Goal: Transaction & Acquisition: Book appointment/travel/reservation

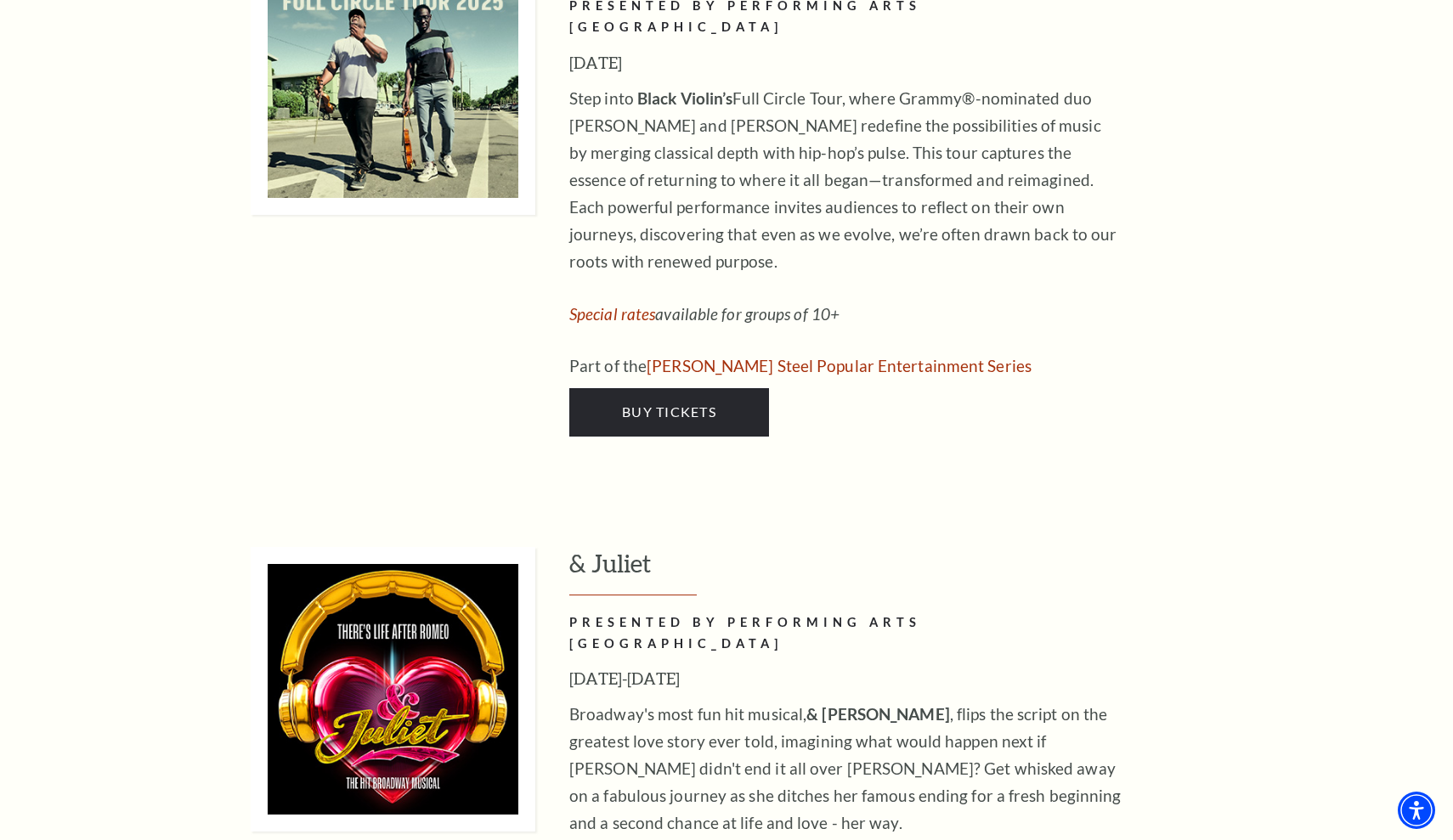
scroll to position [5369, 0]
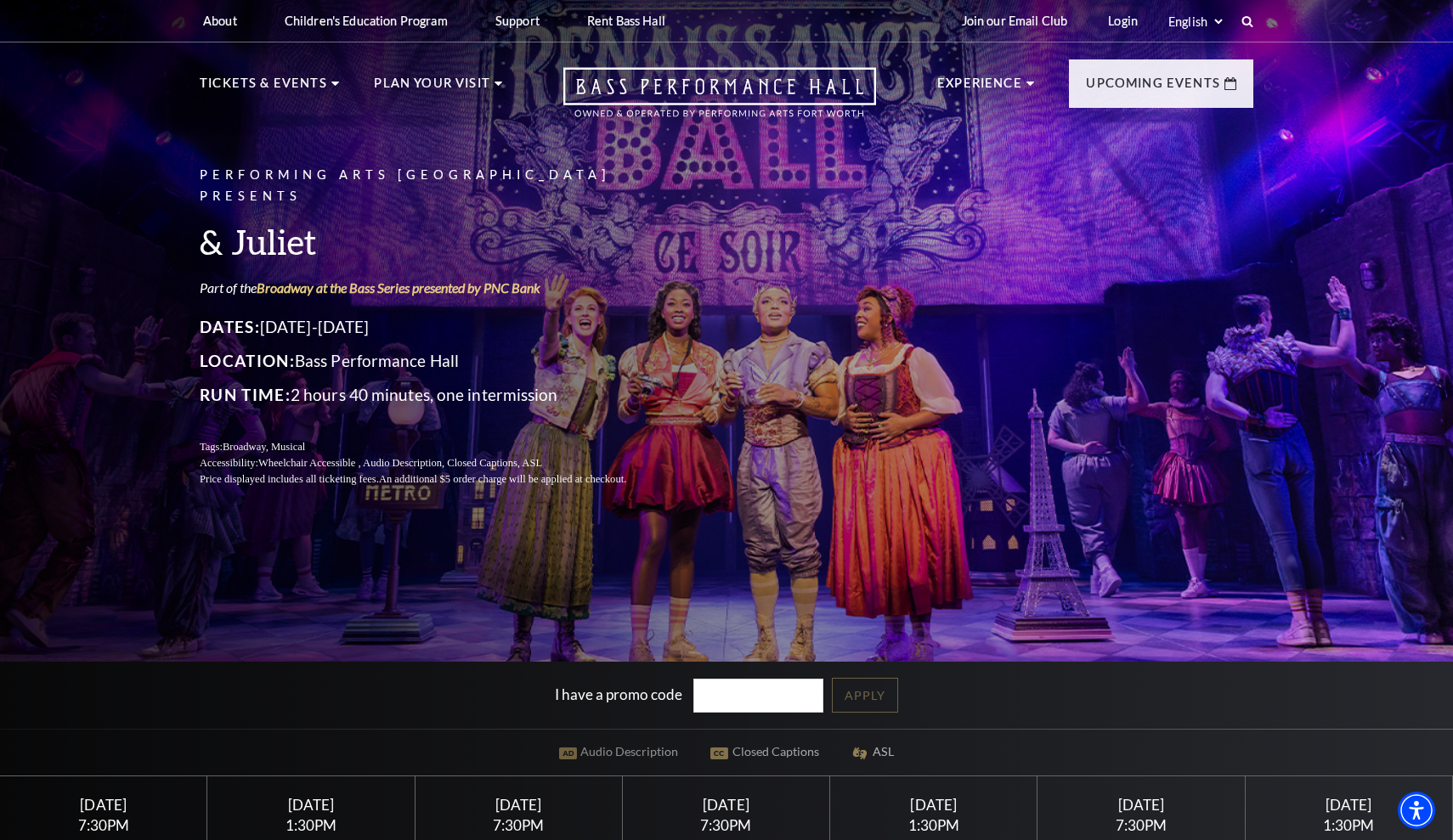
click at [905, 839] on div at bounding box center [933, 841] width 166 height 17
click at [937, 821] on div "1:30PM" at bounding box center [933, 825] width 166 height 15
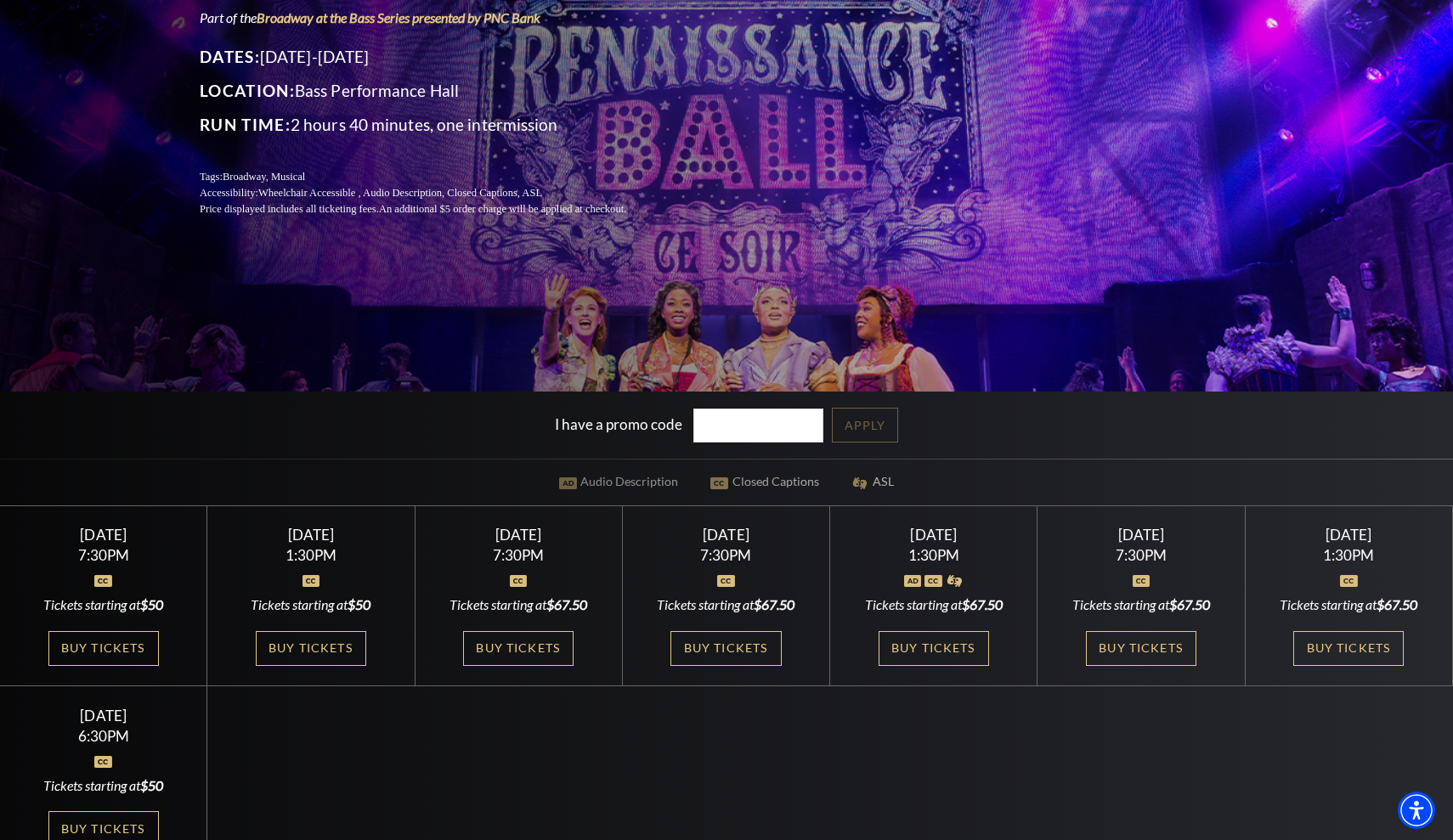
scroll to position [274, 0]
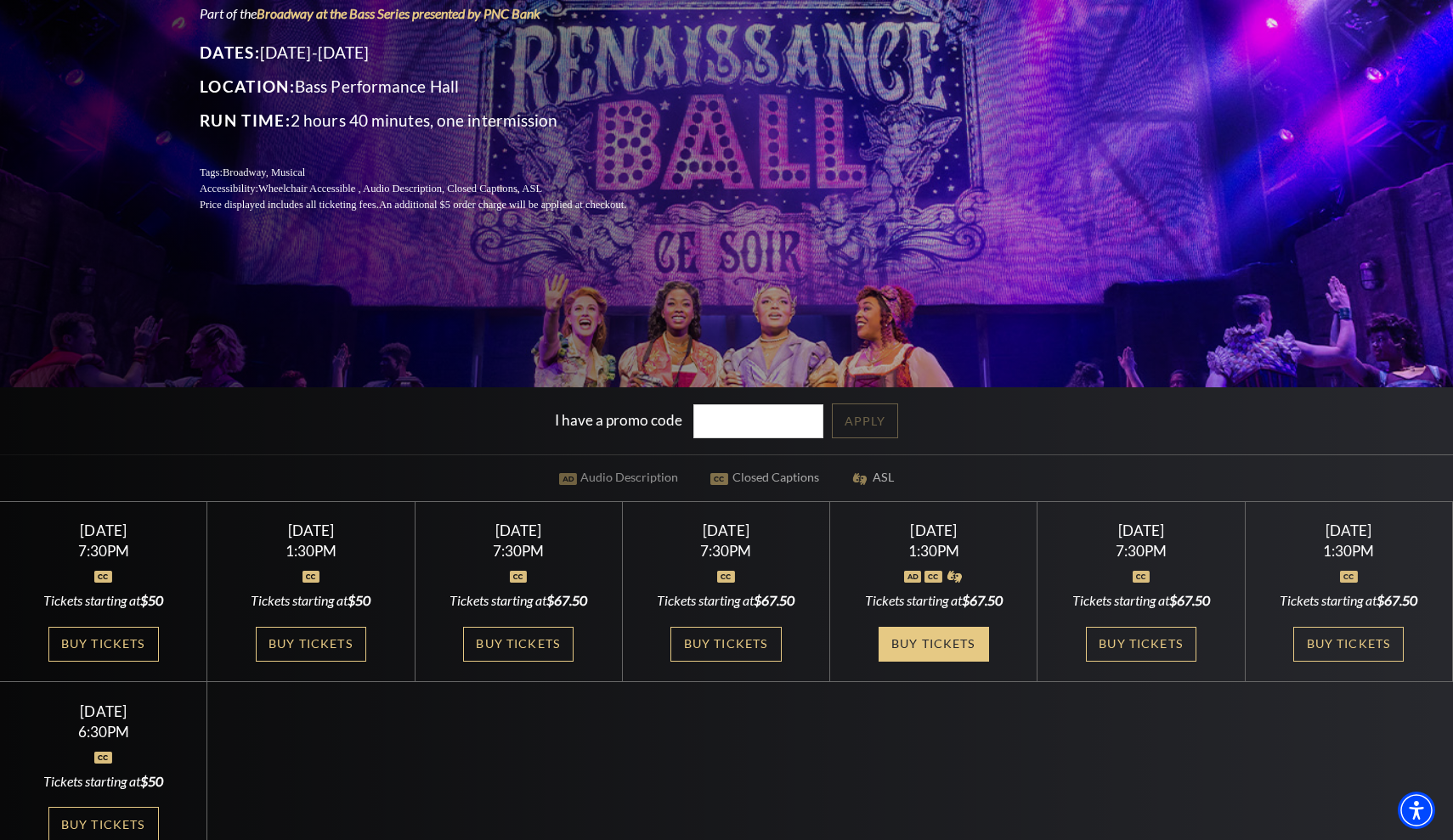
click at [933, 645] on link "Buy Tickets" at bounding box center [933, 645] width 110 height 35
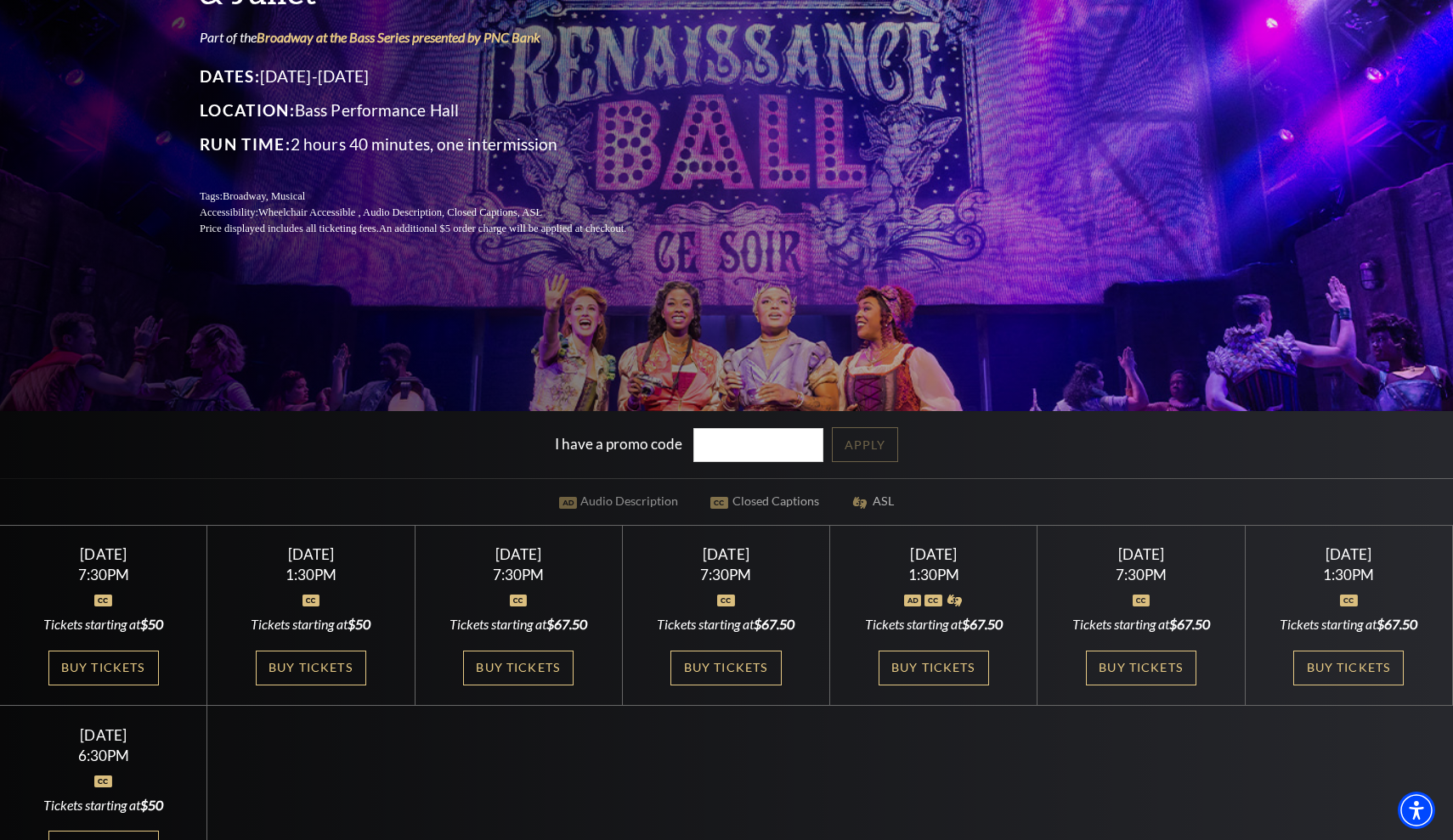
scroll to position [267, 0]
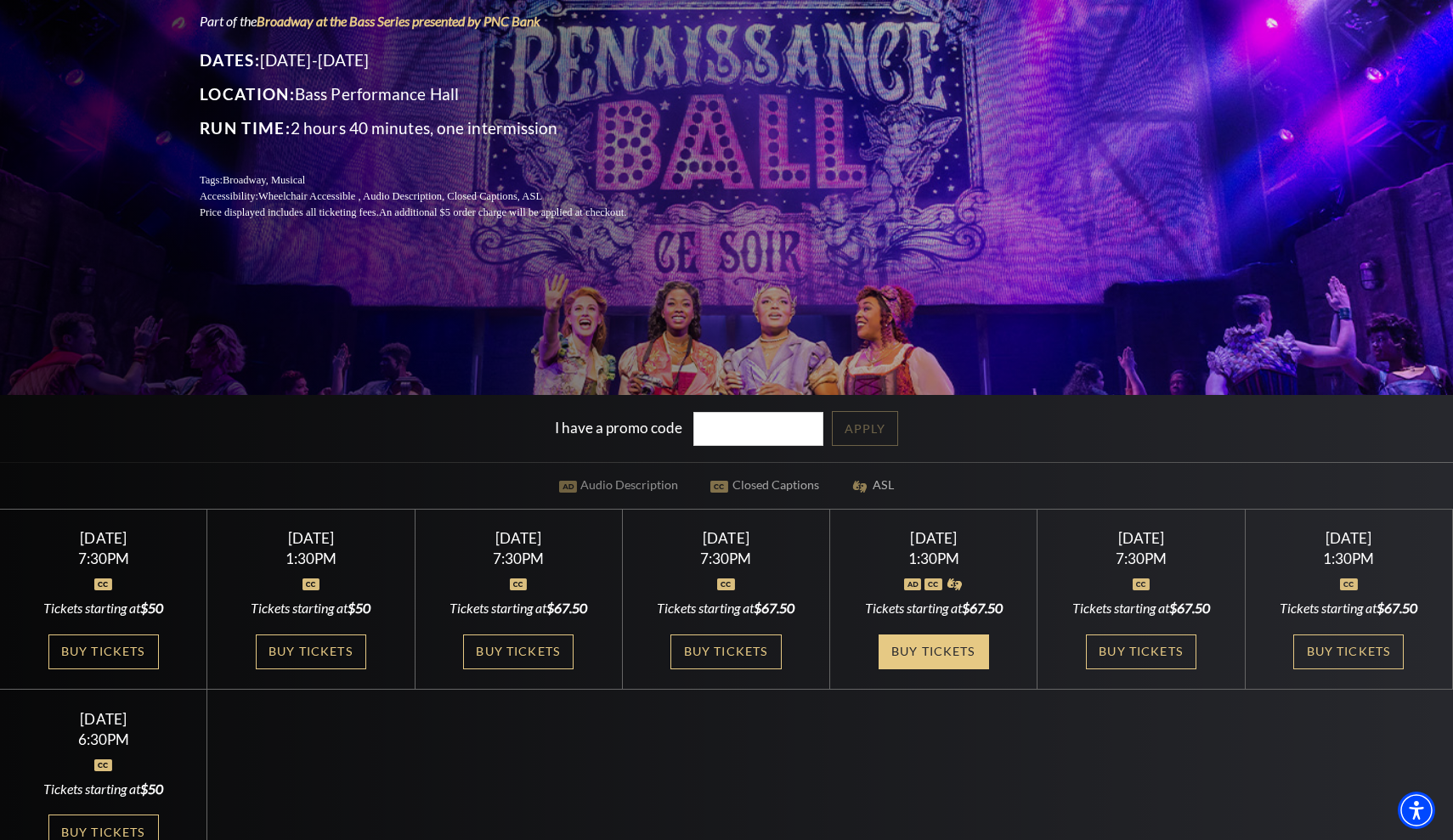
click at [926, 648] on link "Buy Tickets" at bounding box center [933, 652] width 110 height 35
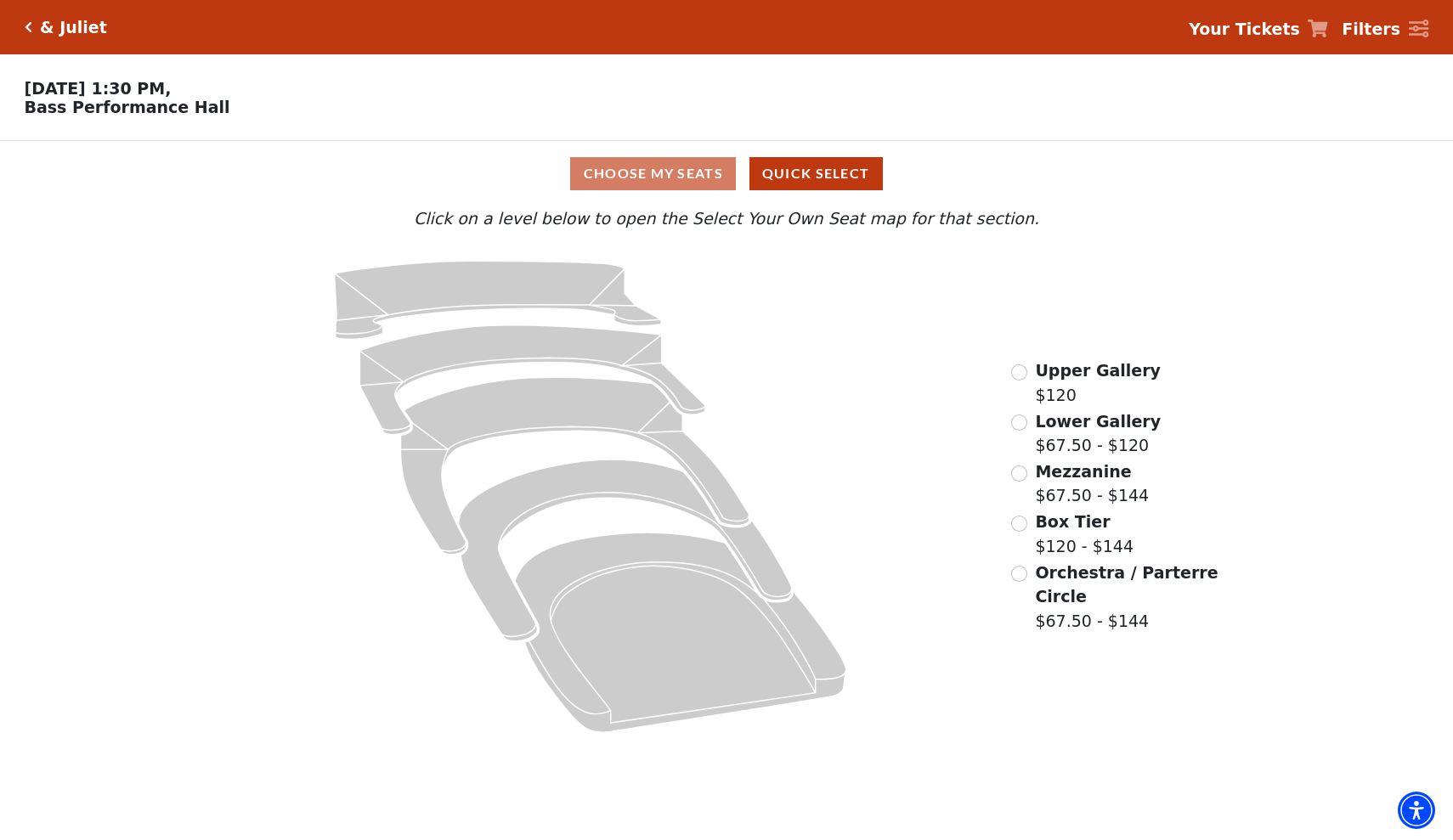
click at [1021, 571] on input "Orchestra / Parterre Circle$67.50 - $144\a" at bounding box center [1018, 574] width 16 height 16
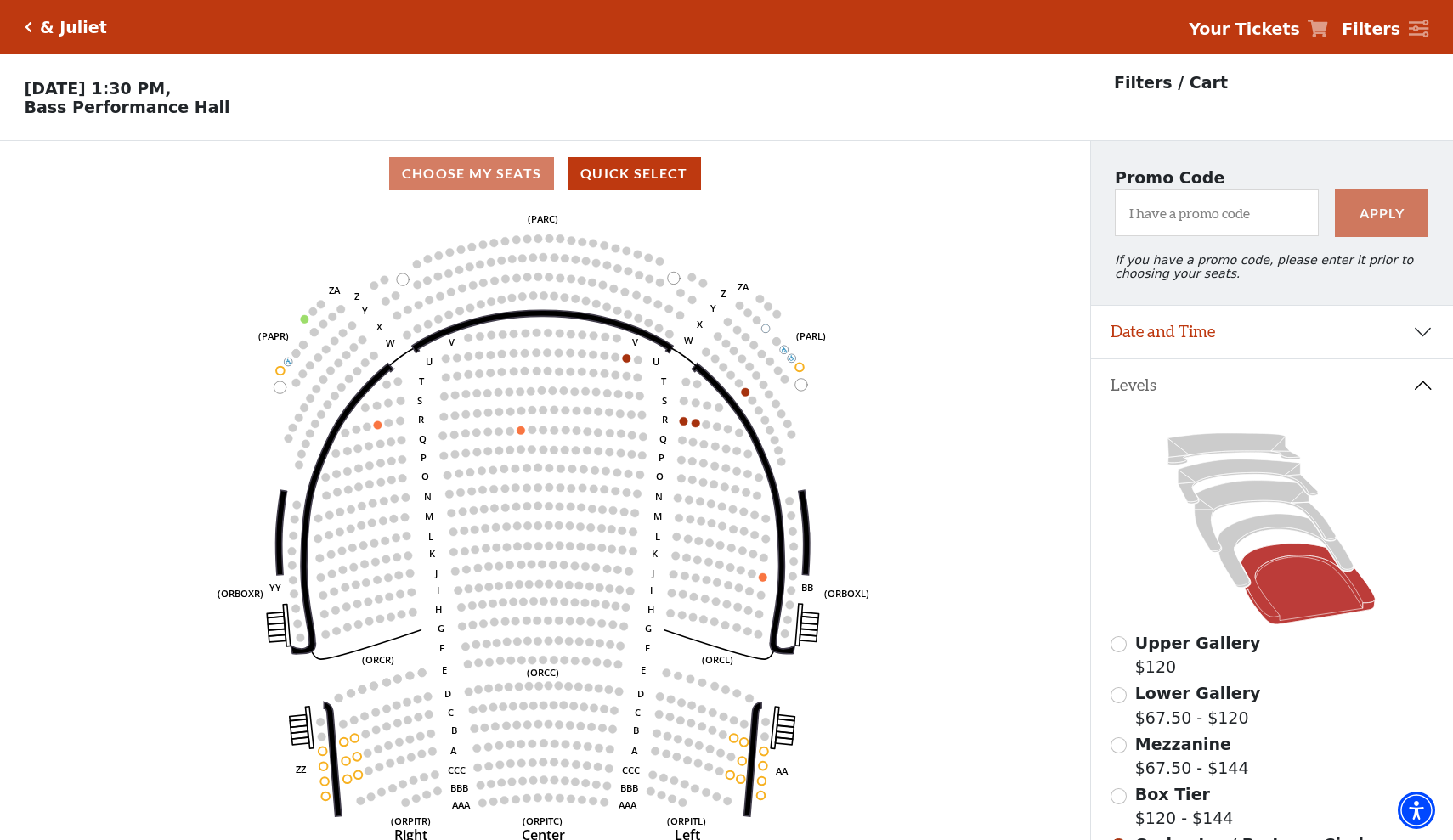
scroll to position [79, 0]
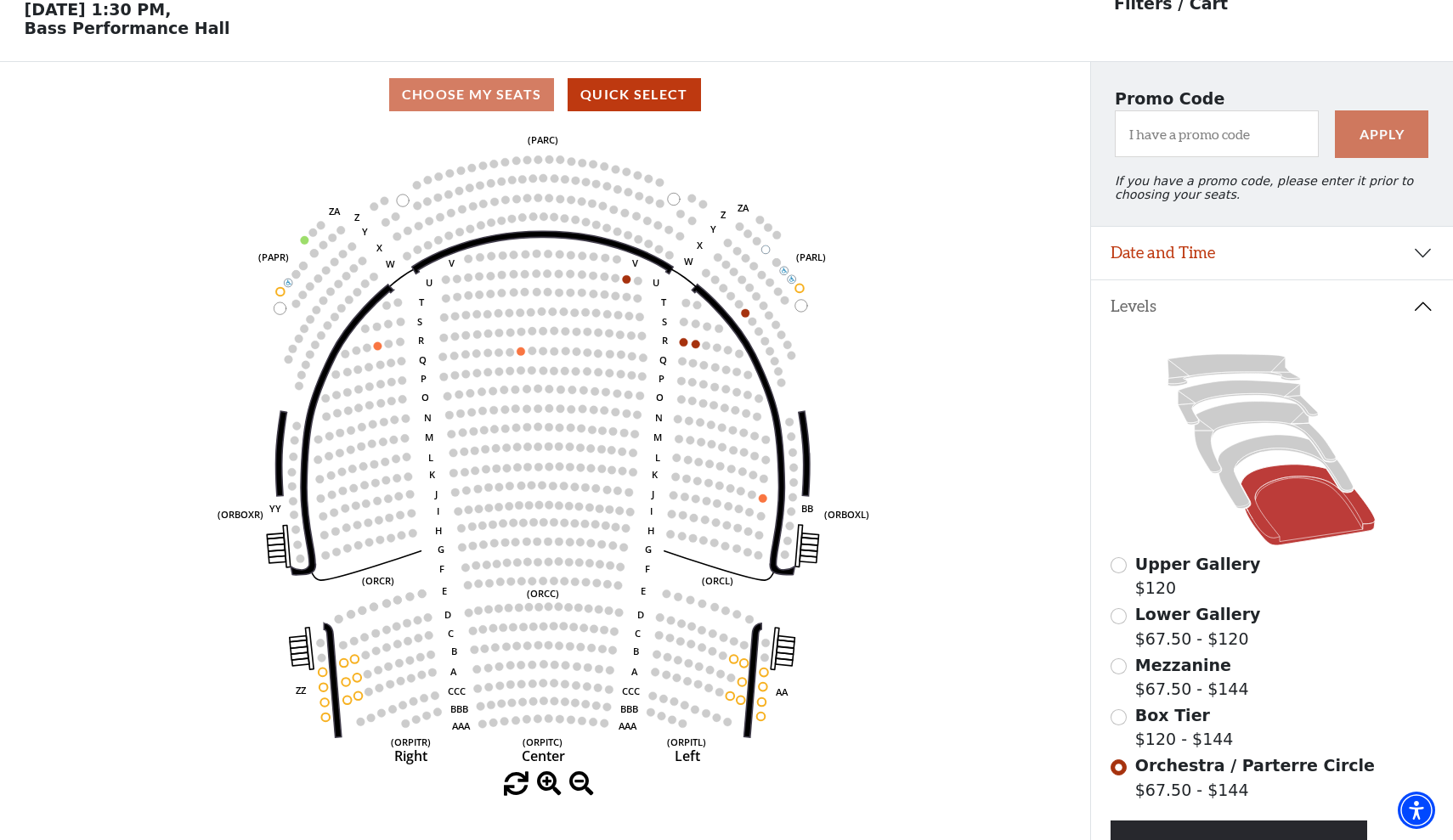
click at [1124, 669] on input "Mezzanine$67.50 - $144\a" at bounding box center [1118, 666] width 16 height 16
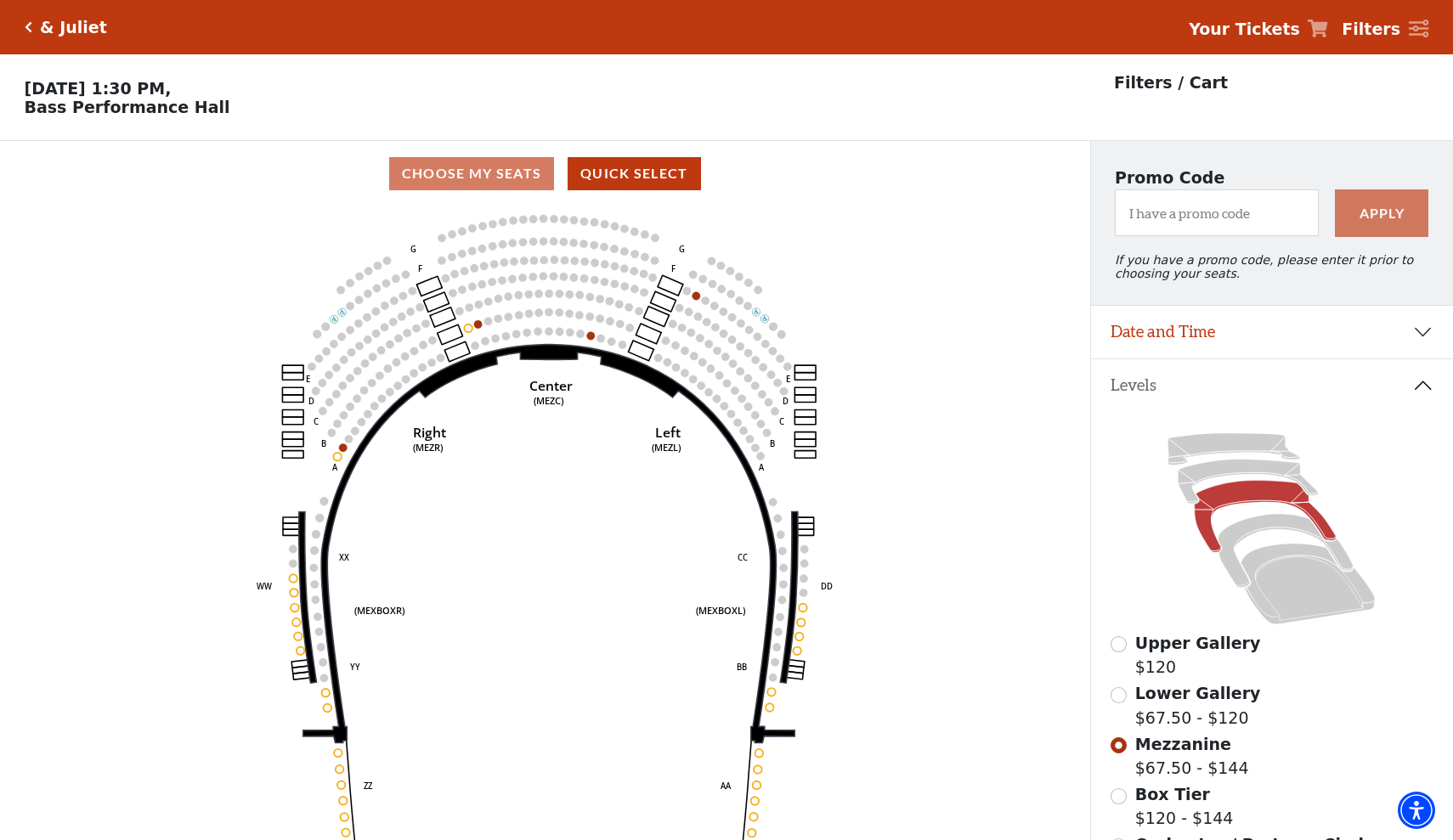
scroll to position [0, 0]
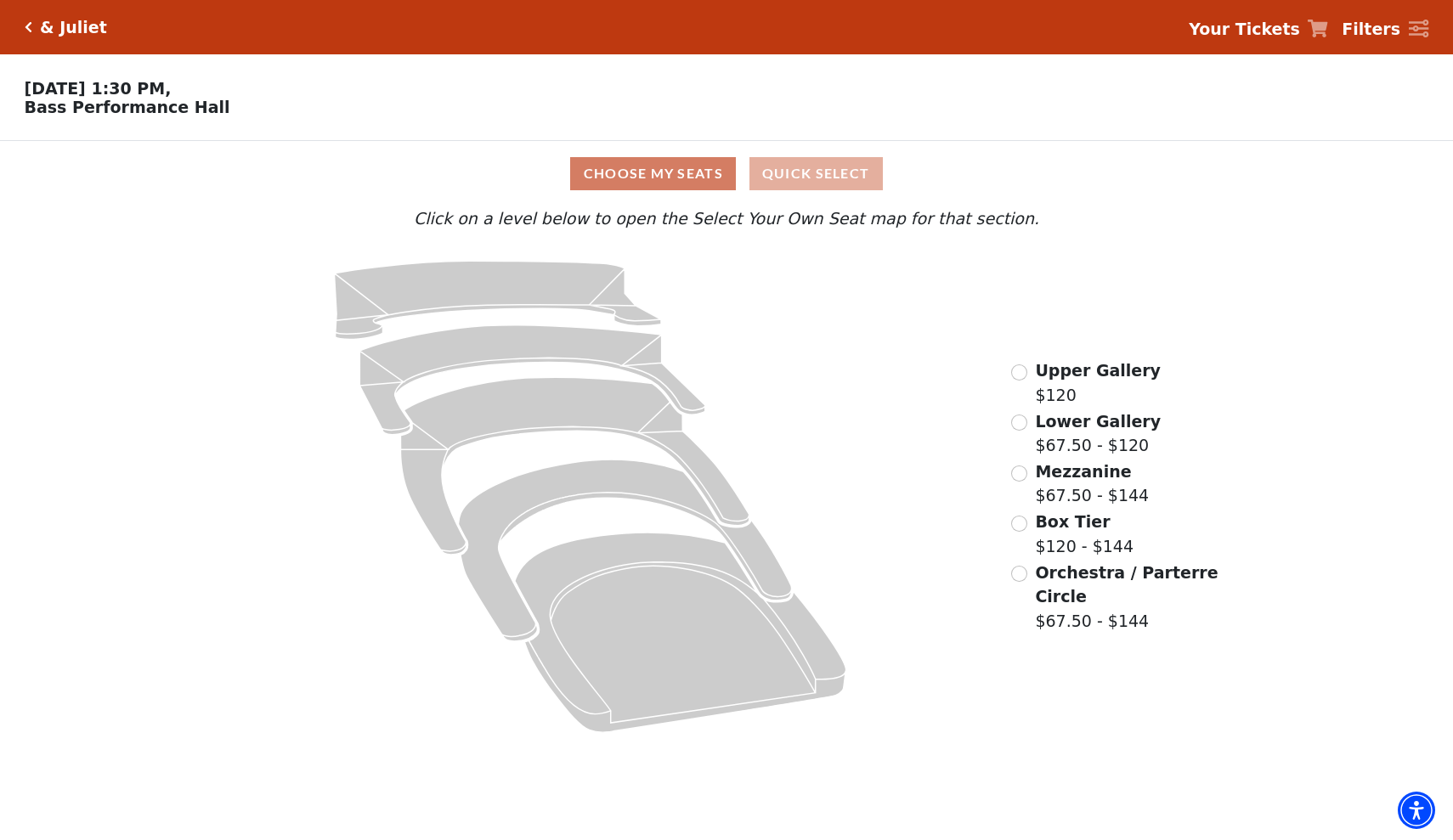
click at [802, 183] on button "Quick Select" at bounding box center [816, 173] width 133 height 33
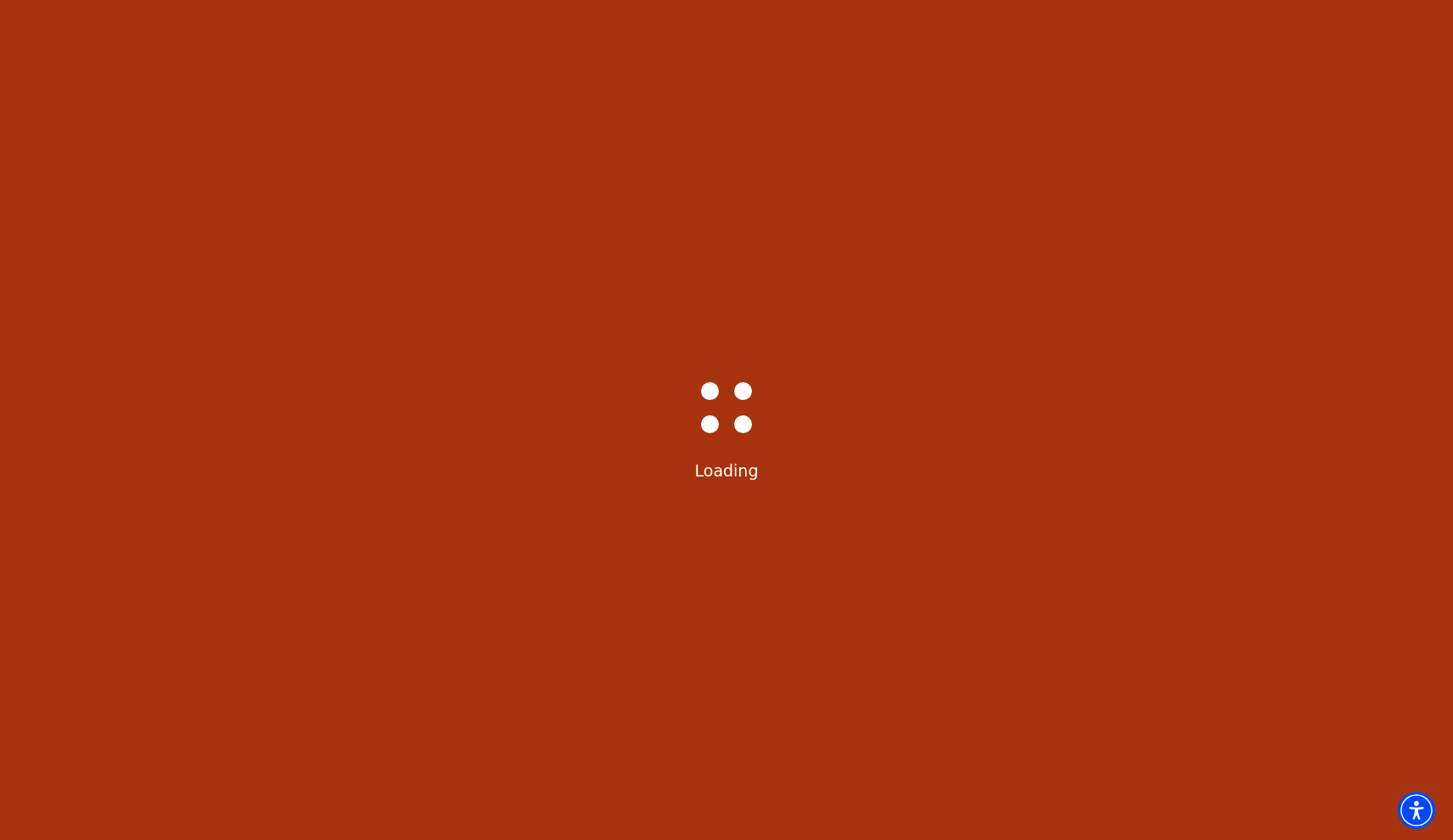
select select "6232"
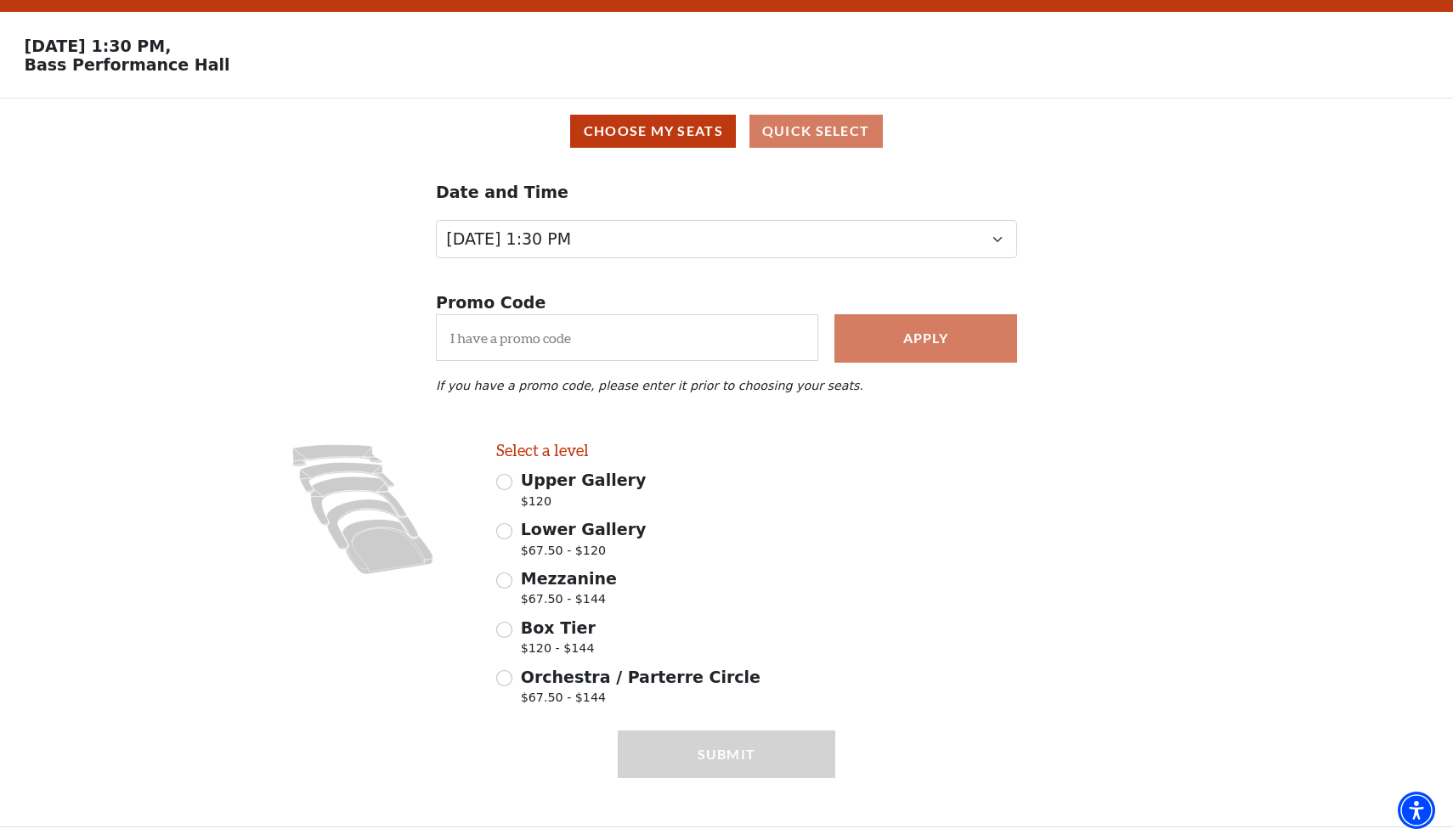
scroll to position [41, 0]
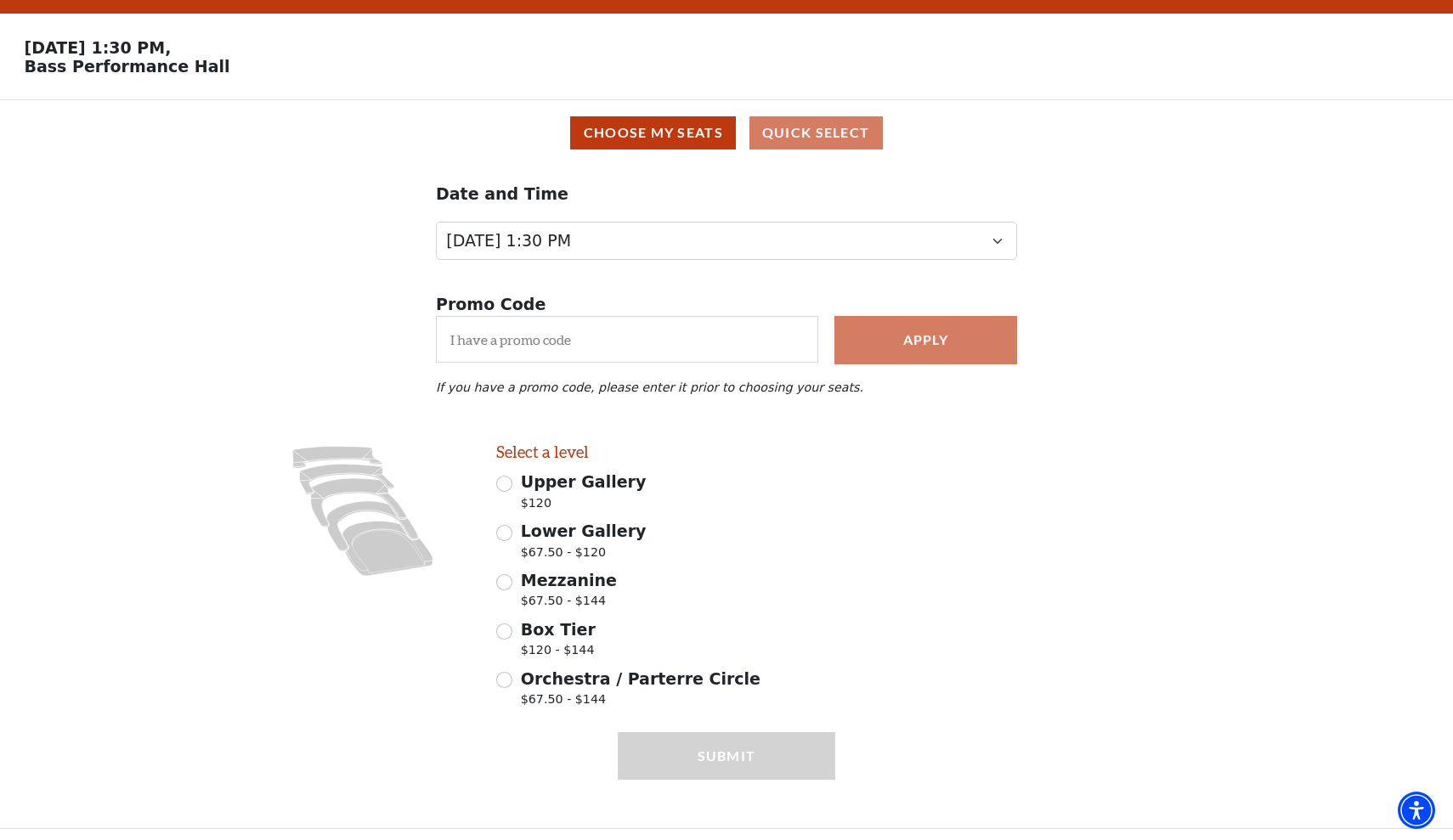
click at [510, 578] on input "Mezzanine $67.50 - $144" at bounding box center [504, 582] width 16 height 16
radio input "true"
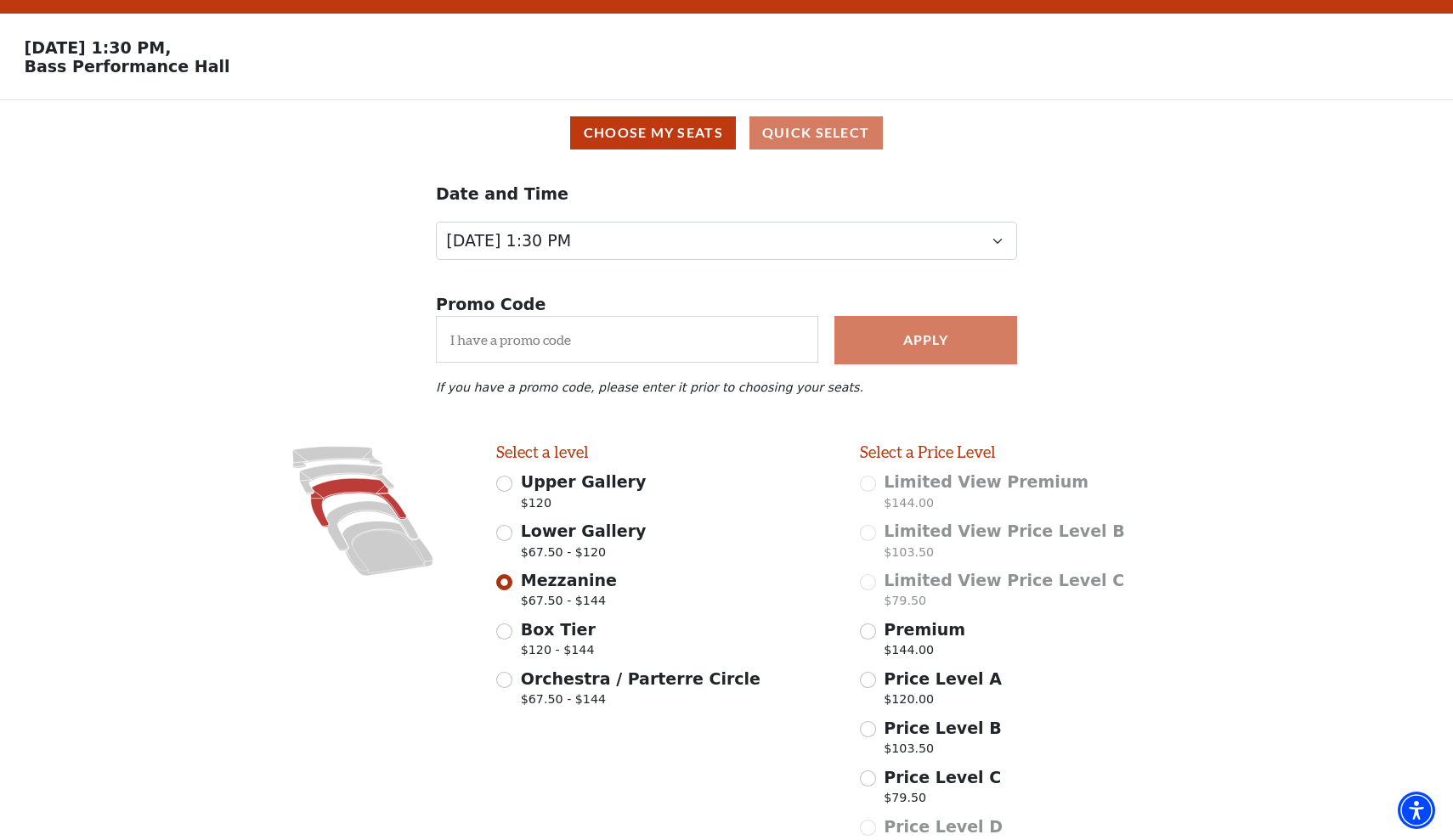
scroll to position [186, 0]
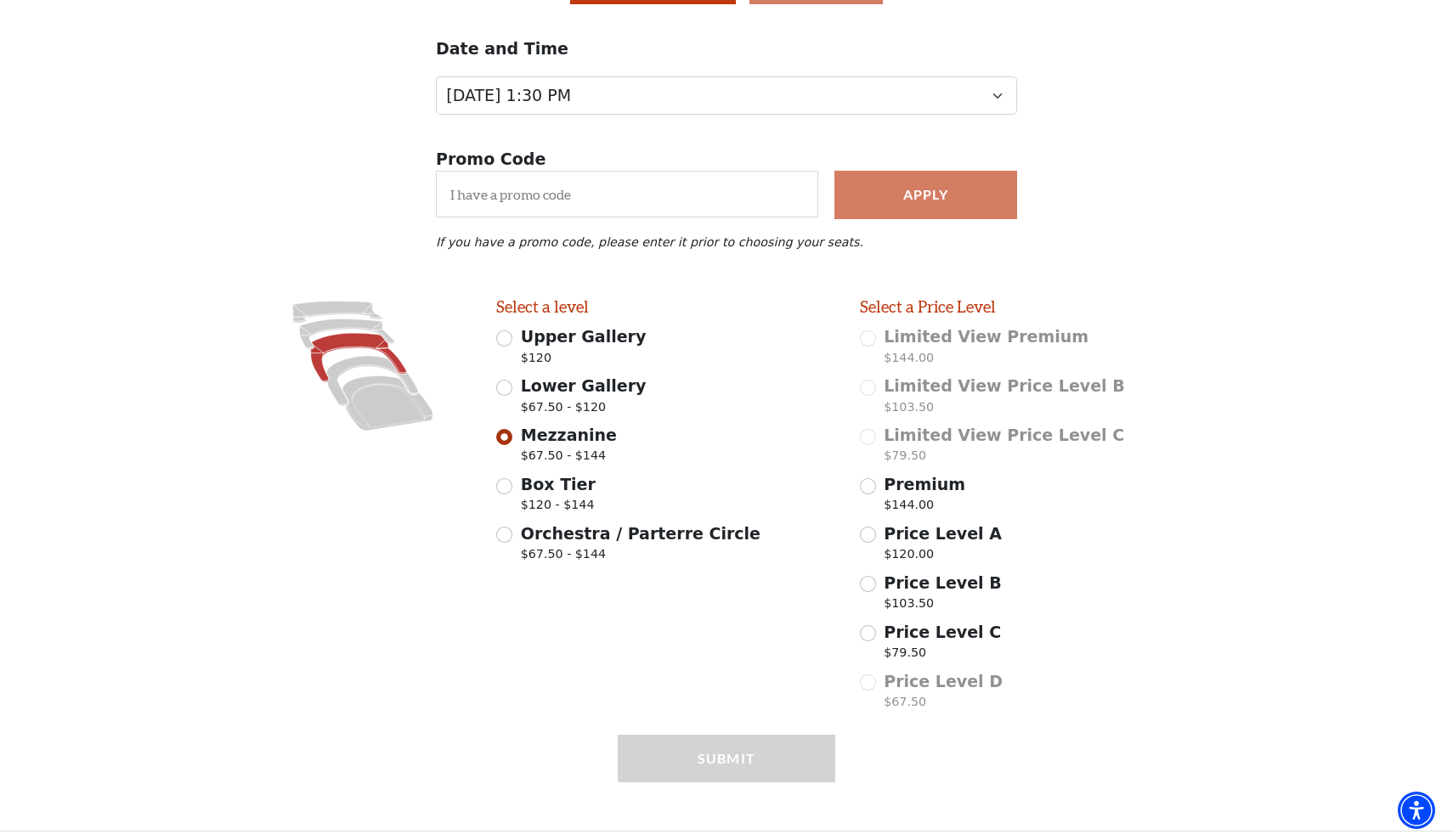
click at [862, 484] on input "Premium $144.00" at bounding box center [867, 486] width 16 height 16
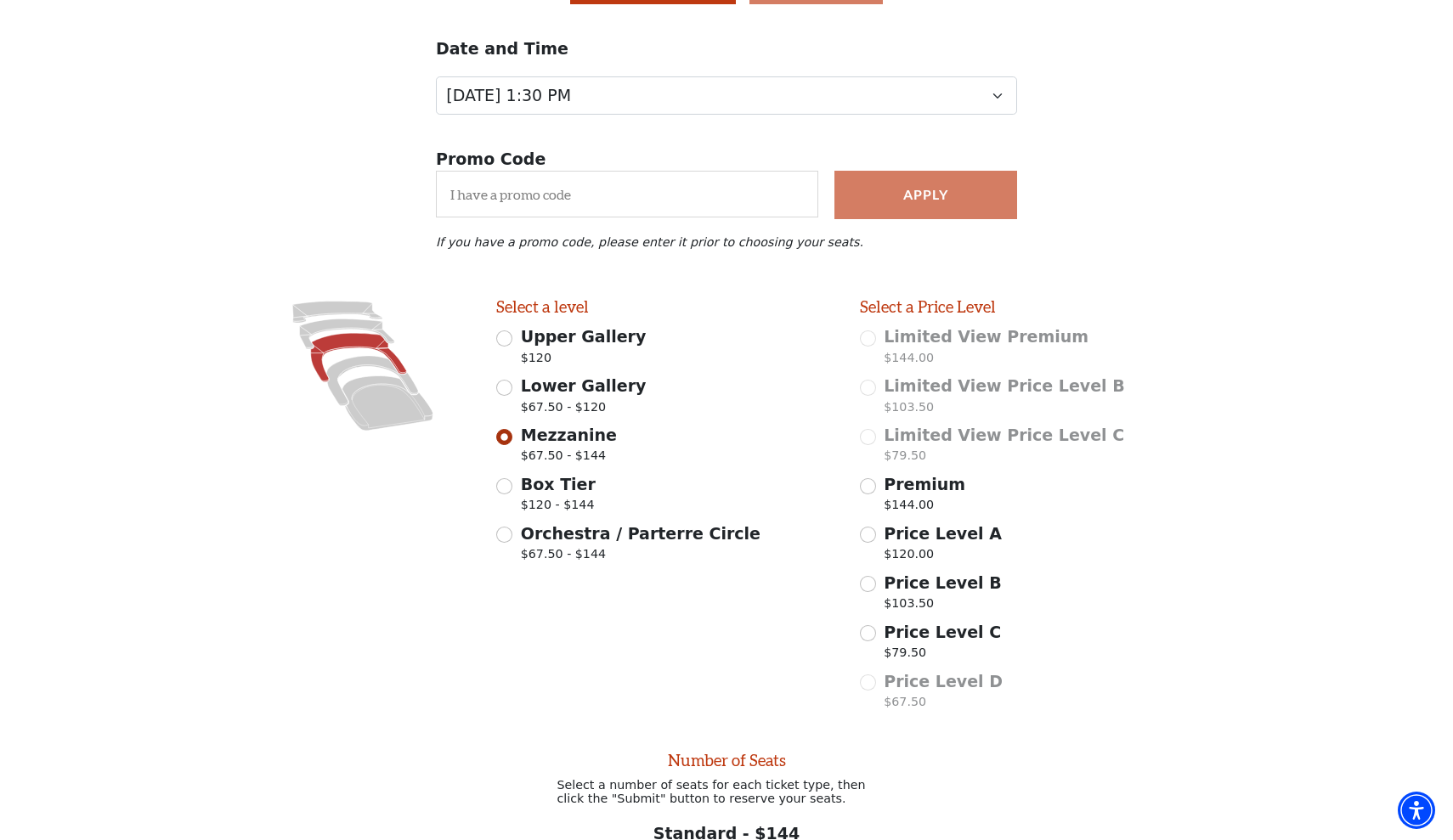
radio input "false"
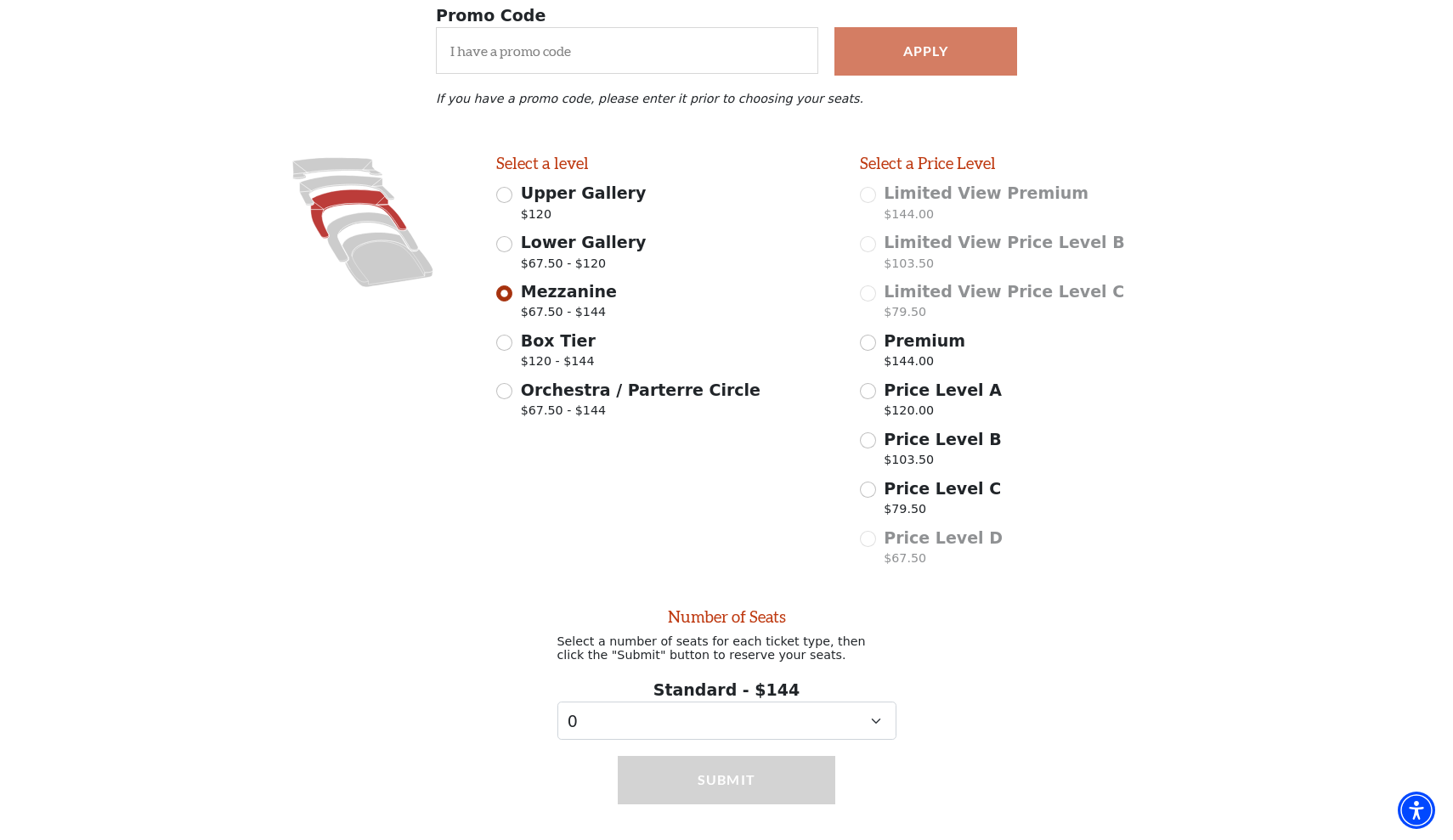
scroll to position [352, 0]
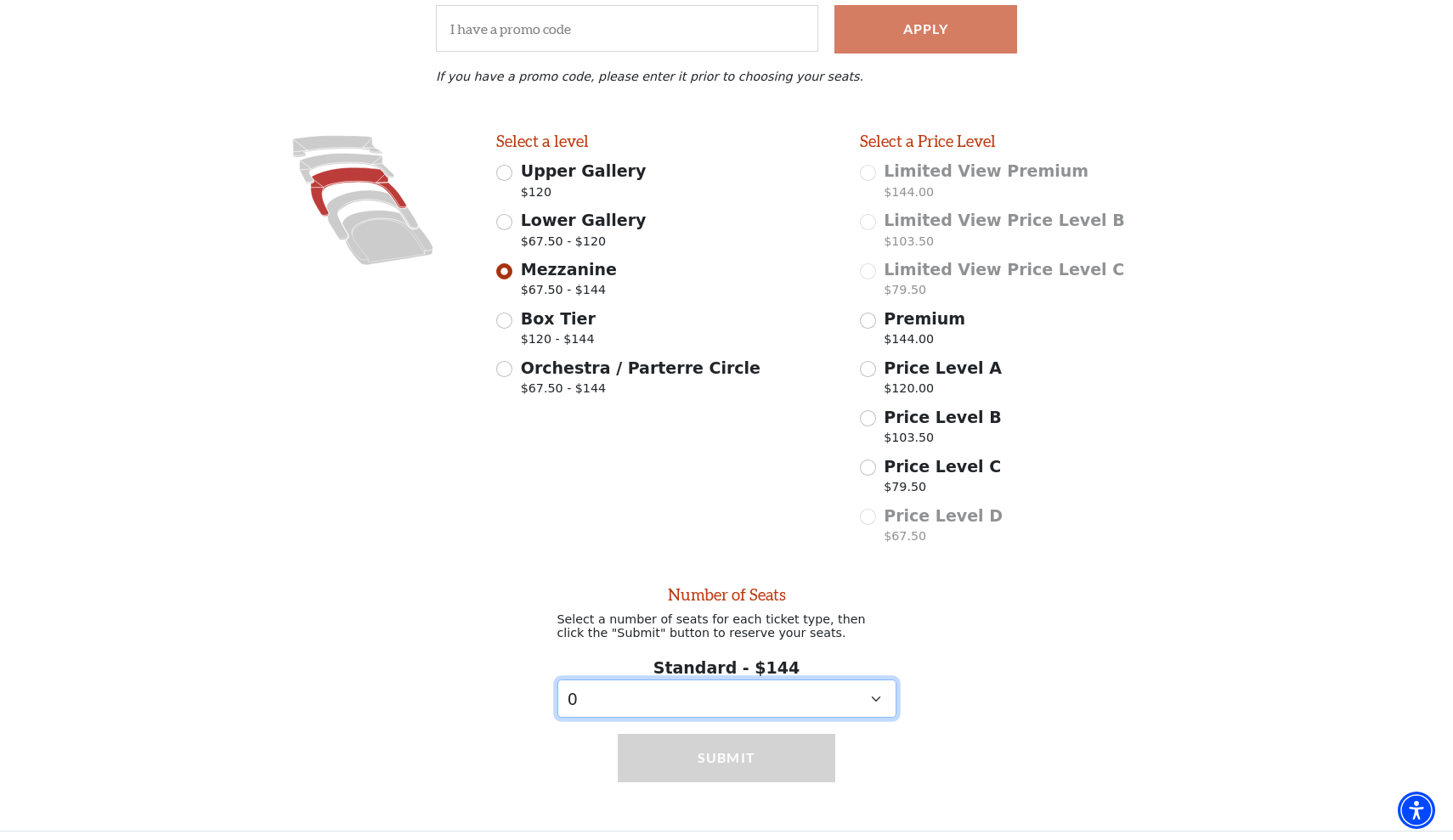
select select "3"
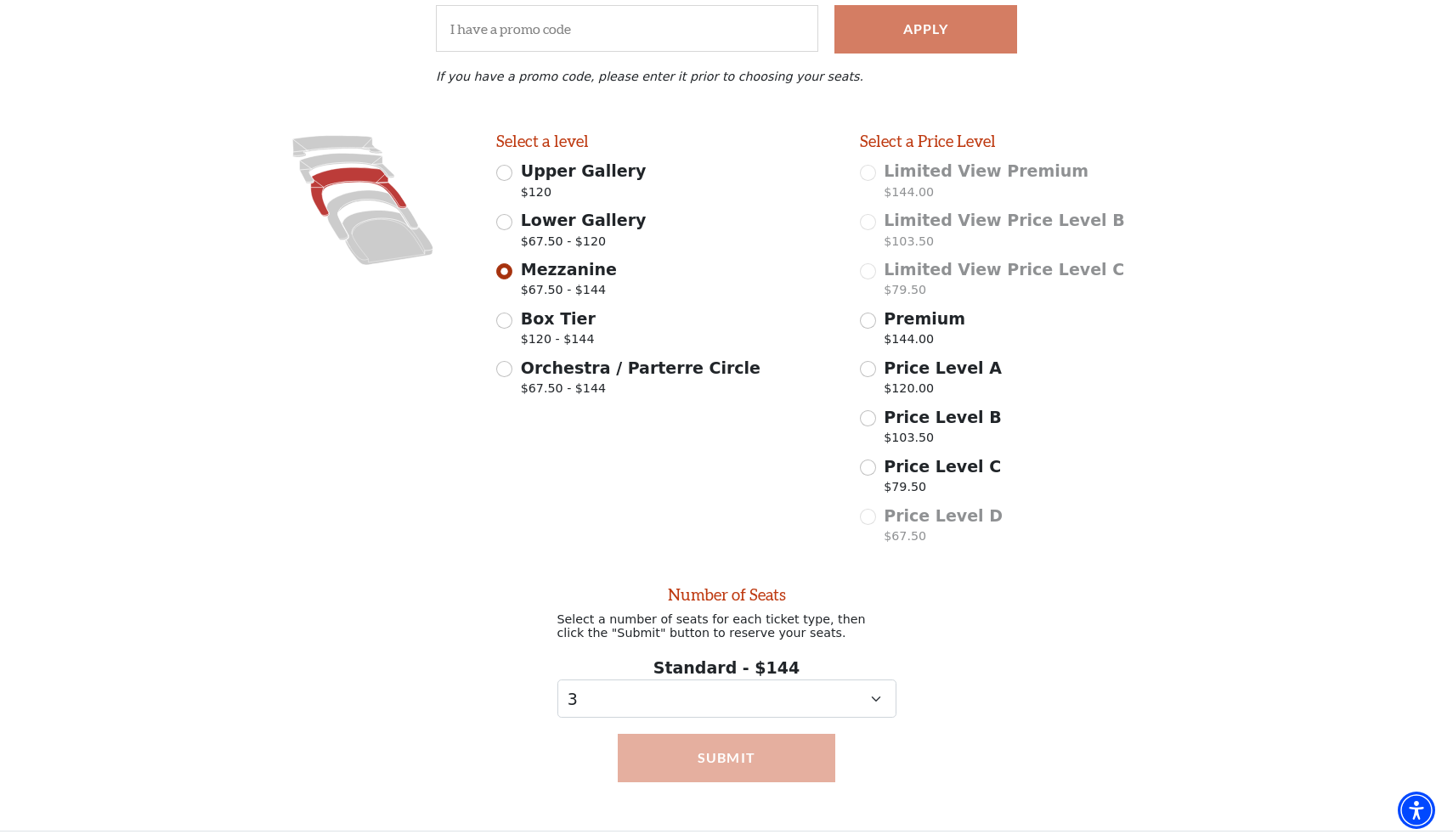
click at [727, 759] on button "Submit" at bounding box center [726, 758] width 218 height 48
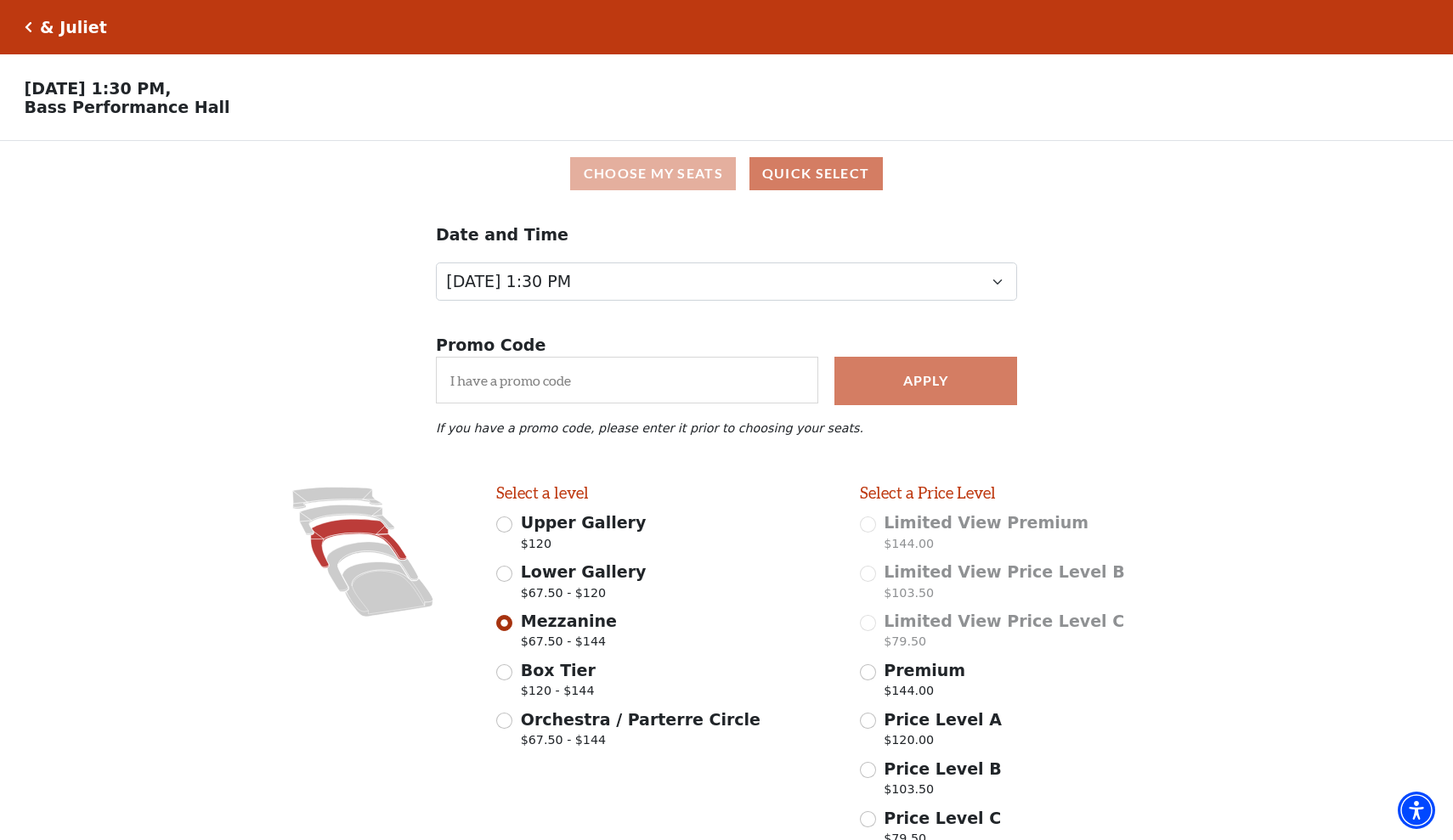
scroll to position [0, 0]
click at [675, 174] on button "Choose My Seats" at bounding box center [653, 173] width 166 height 33
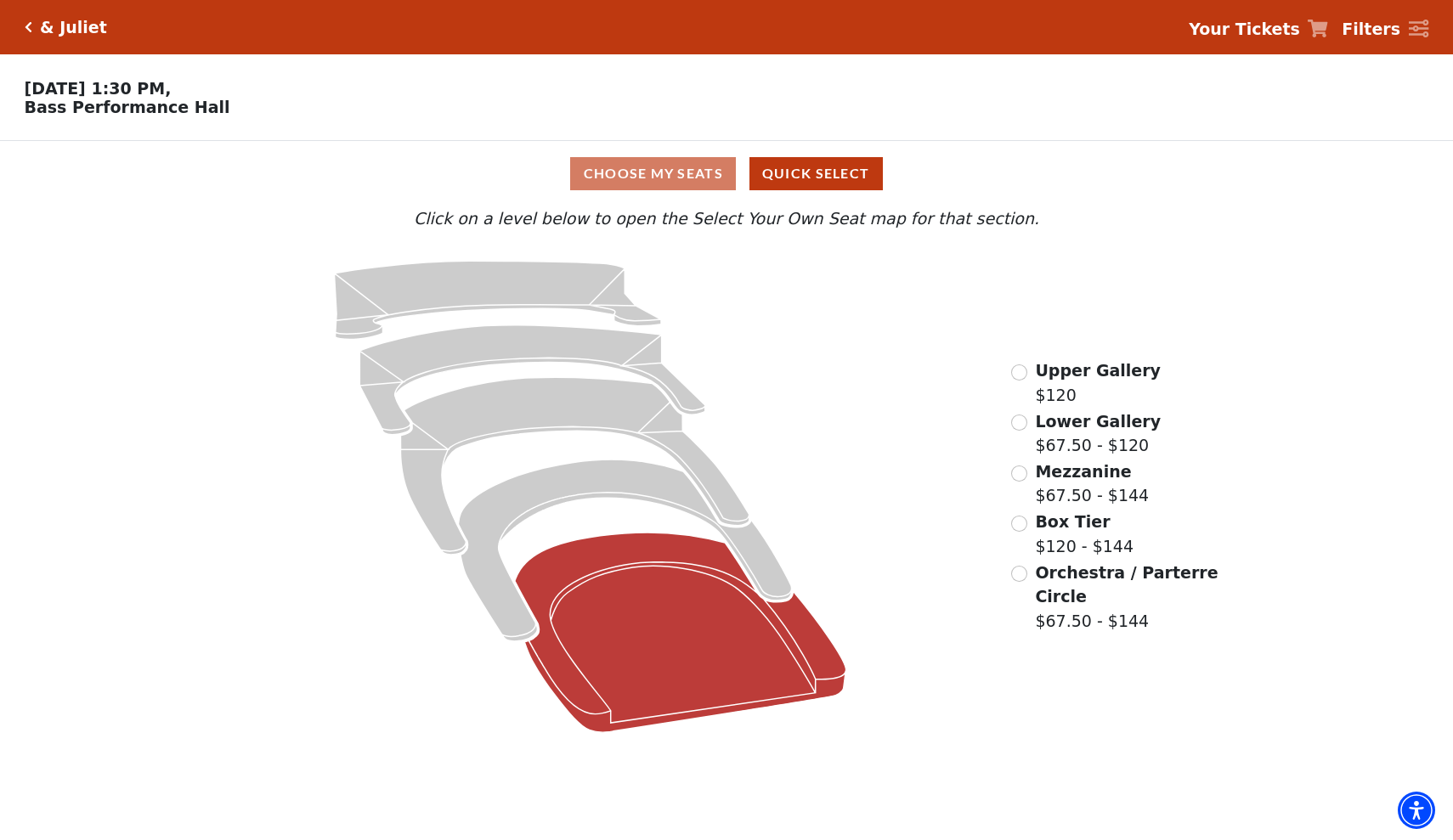
click at [791, 678] on icon at bounding box center [680, 633] width 331 height 200
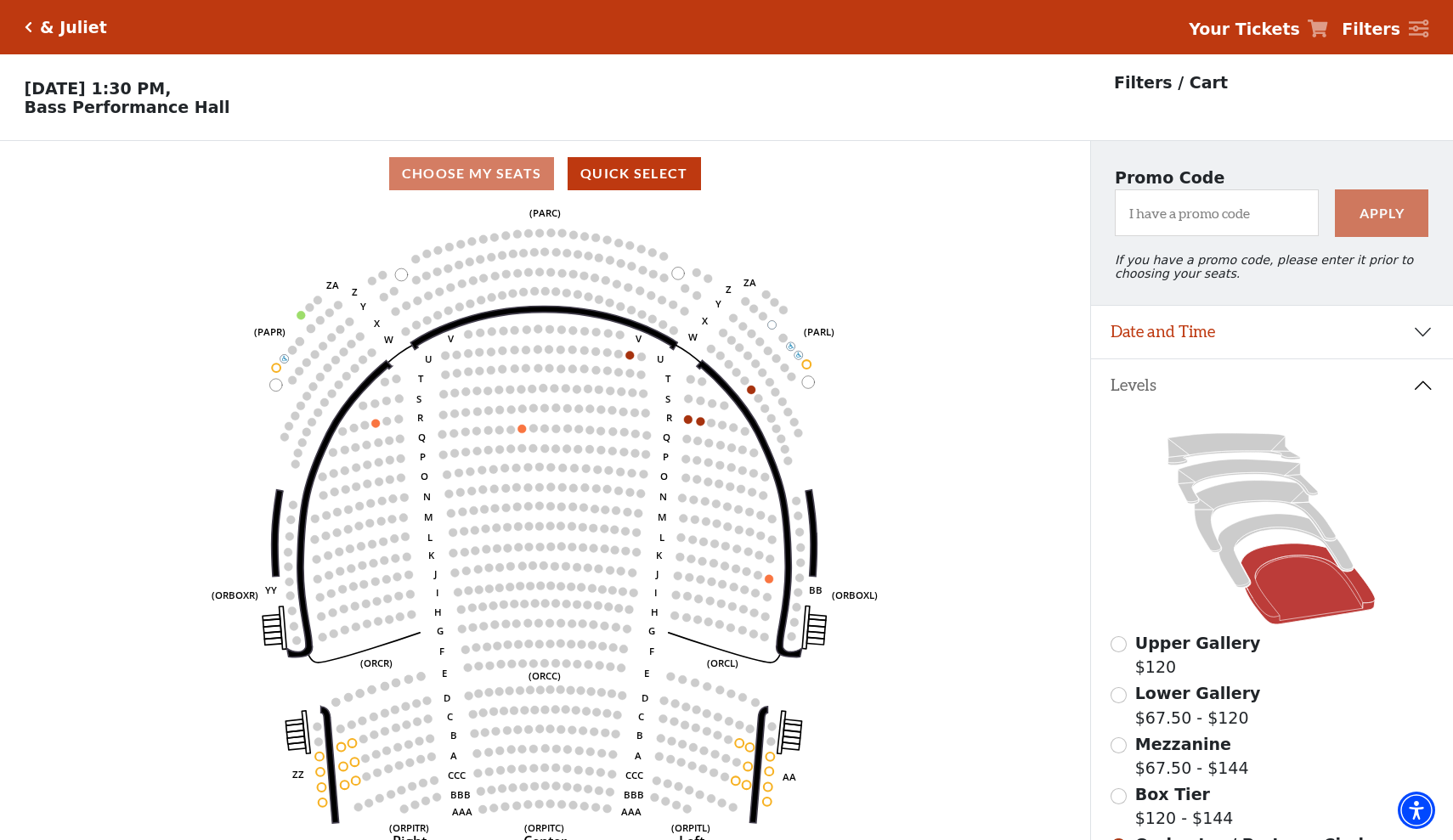
scroll to position [79, 0]
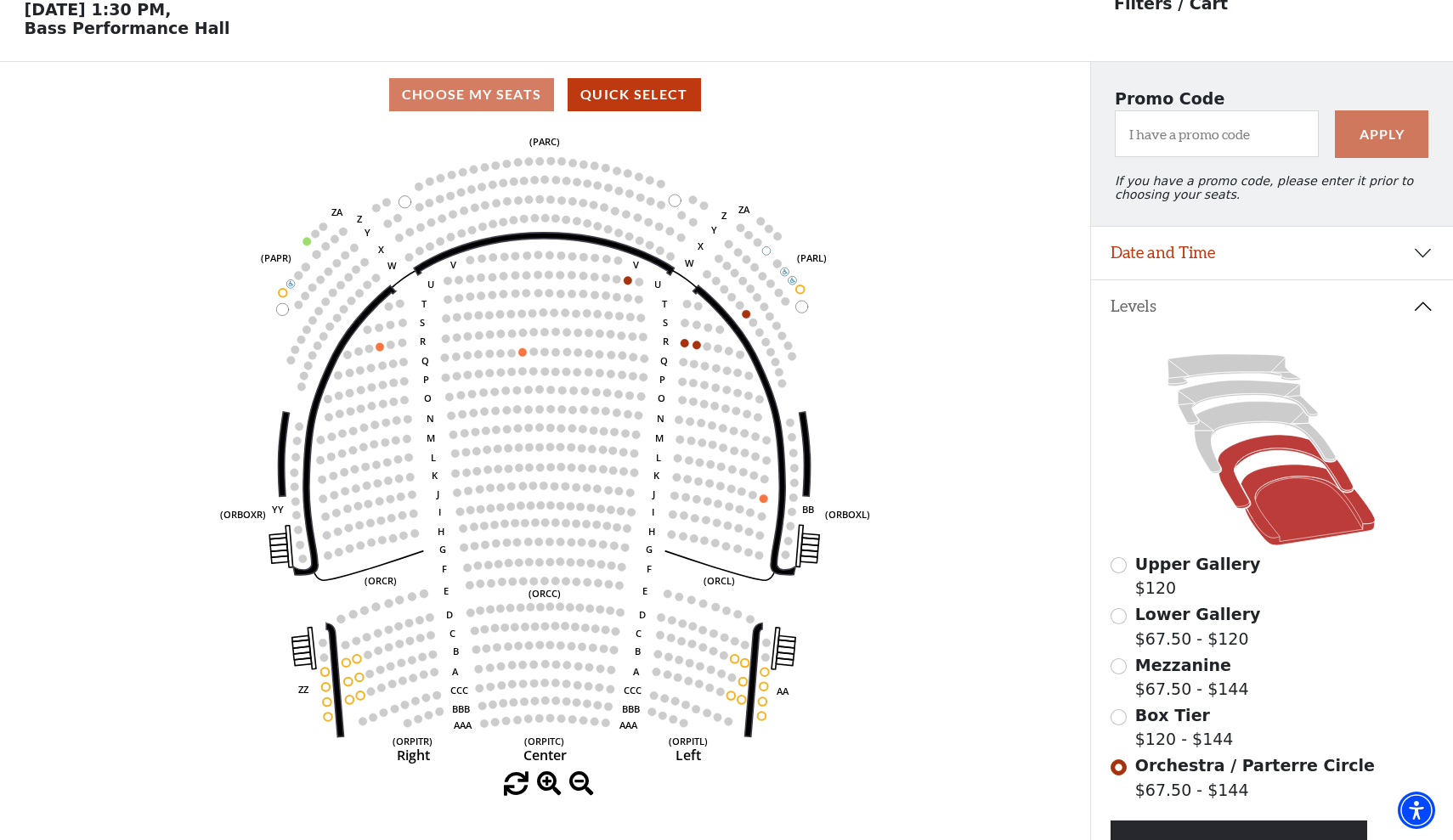
click at [1240, 496] on icon at bounding box center [1286, 472] width 135 height 74
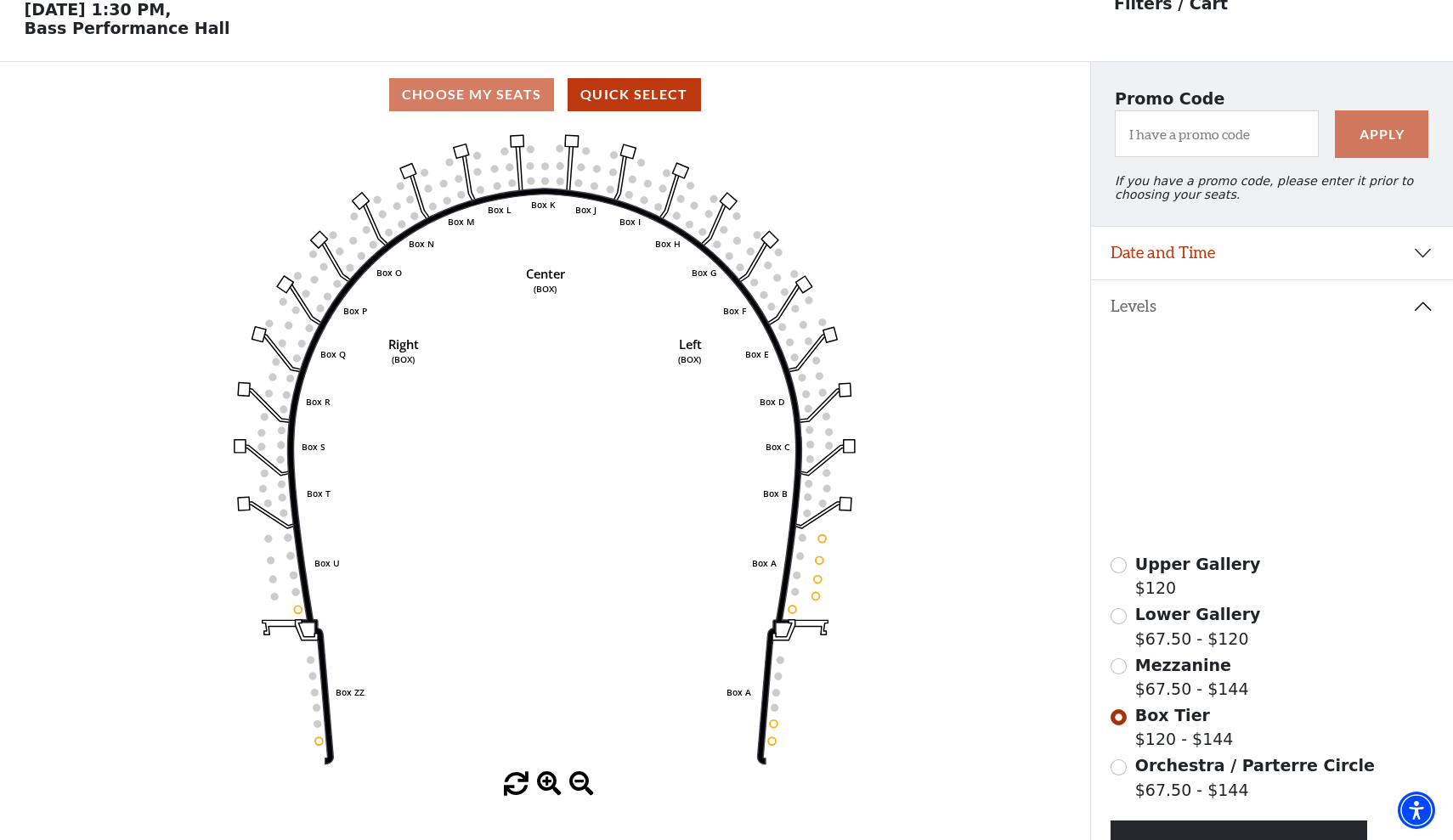
click at [1123, 663] on input "Mezzanine$67.50 - $144\a" at bounding box center [1118, 666] width 16 height 16
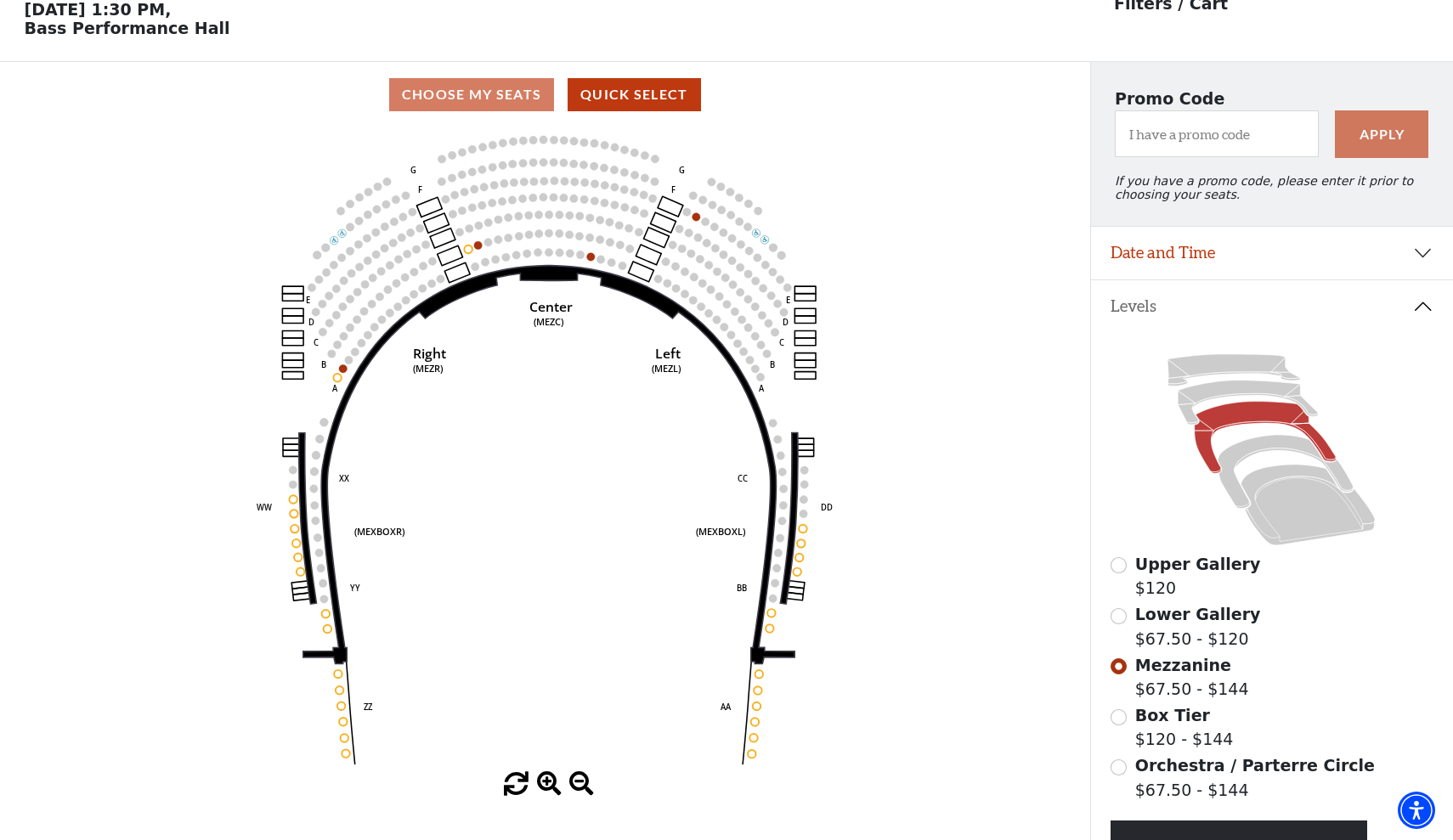
click at [1117, 615] on input "Lower Gallery$67.50 - $120\a" at bounding box center [1118, 616] width 16 height 16
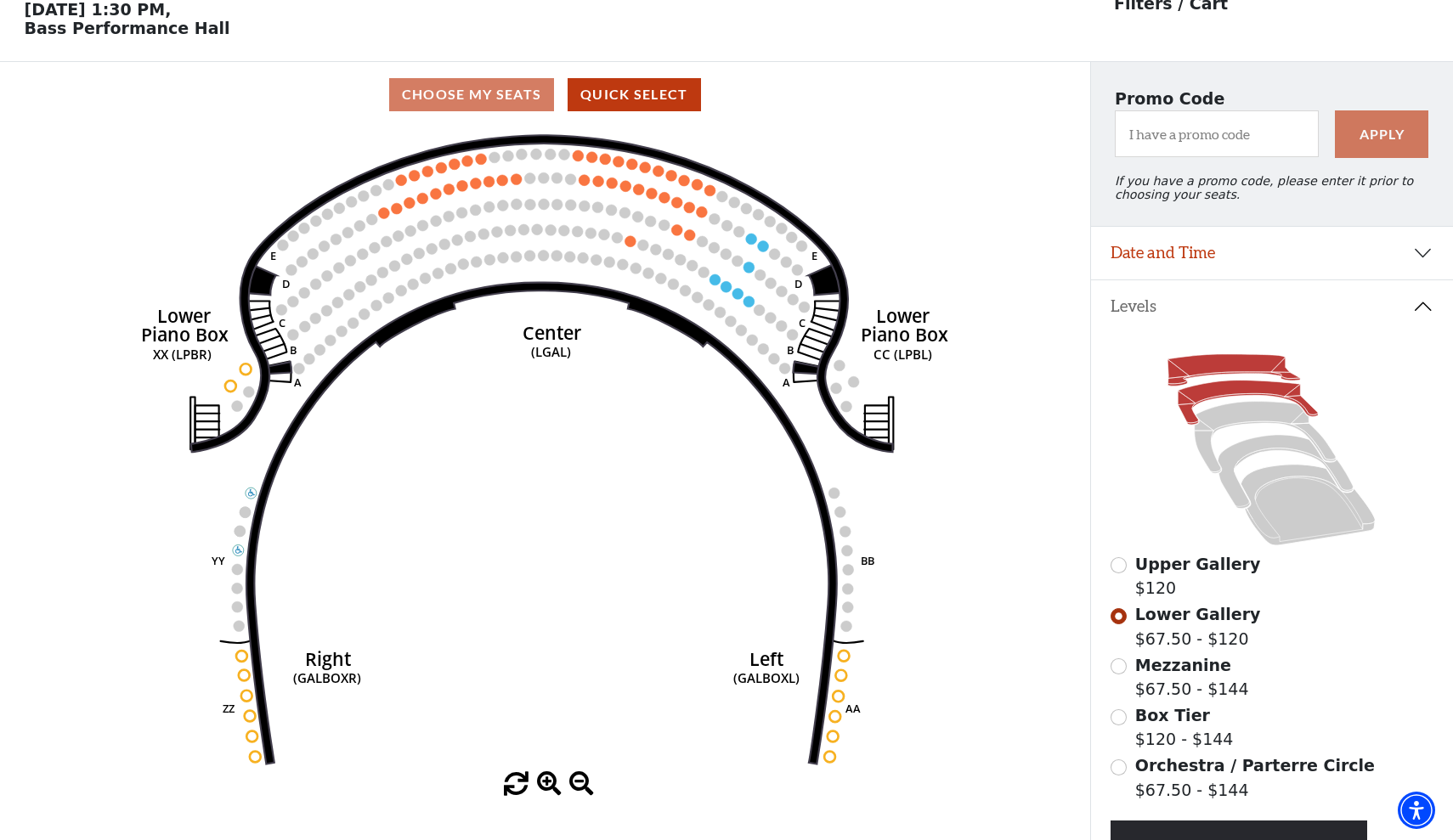
click at [1182, 380] on icon at bounding box center [1234, 370] width 132 height 32
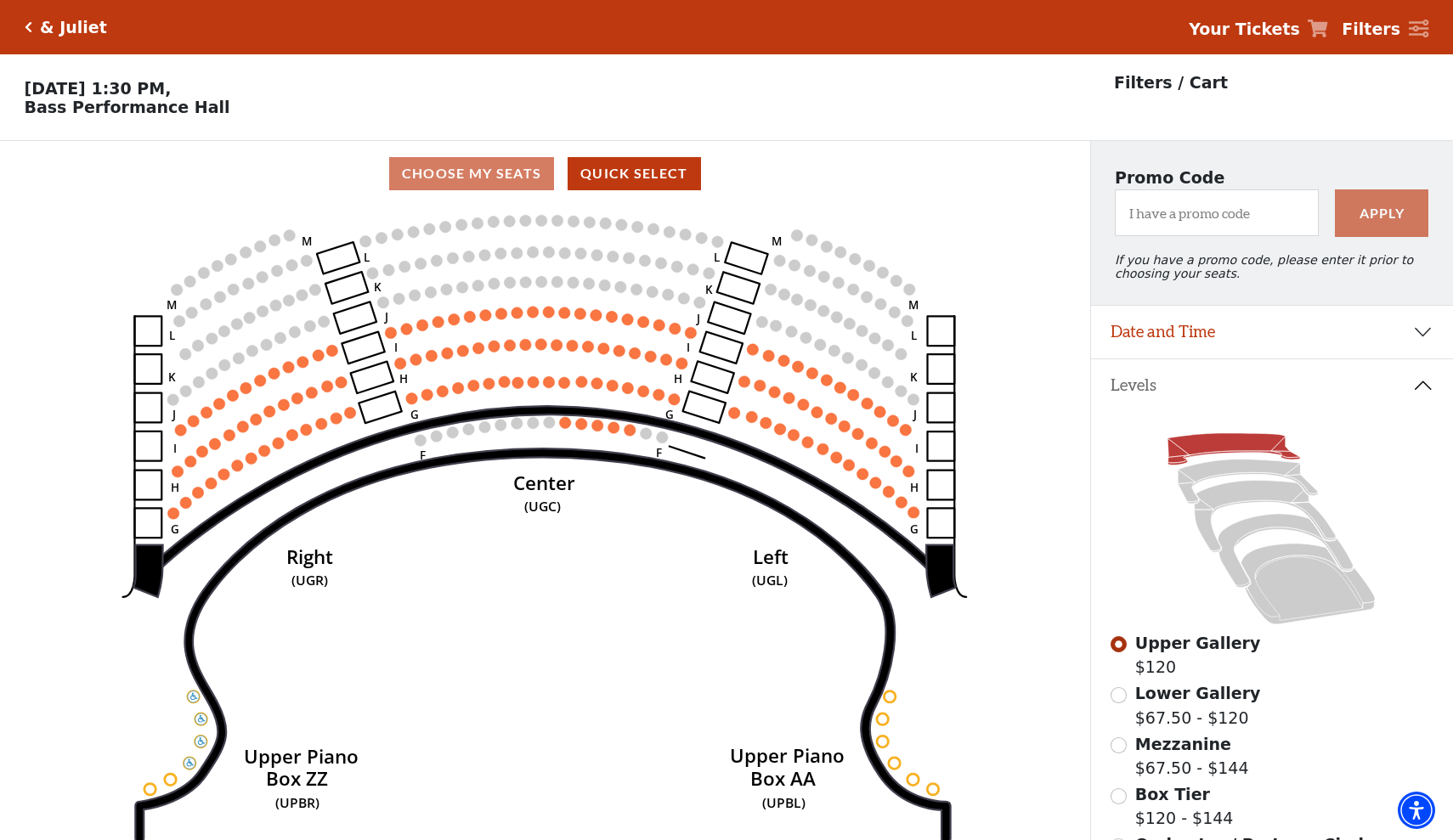
scroll to position [0, 0]
